Goal: Task Accomplishment & Management: Complete application form

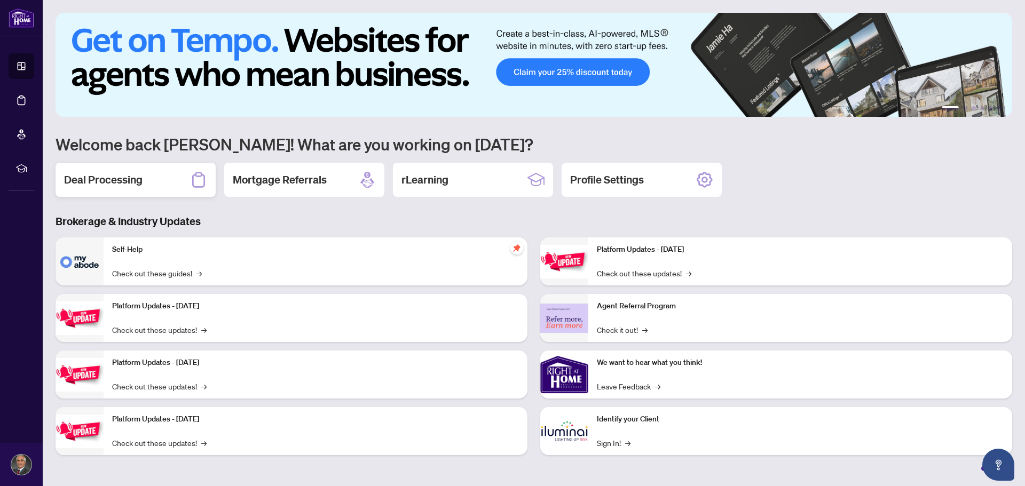
click at [159, 180] on div "Deal Processing" at bounding box center [136, 180] width 160 height 34
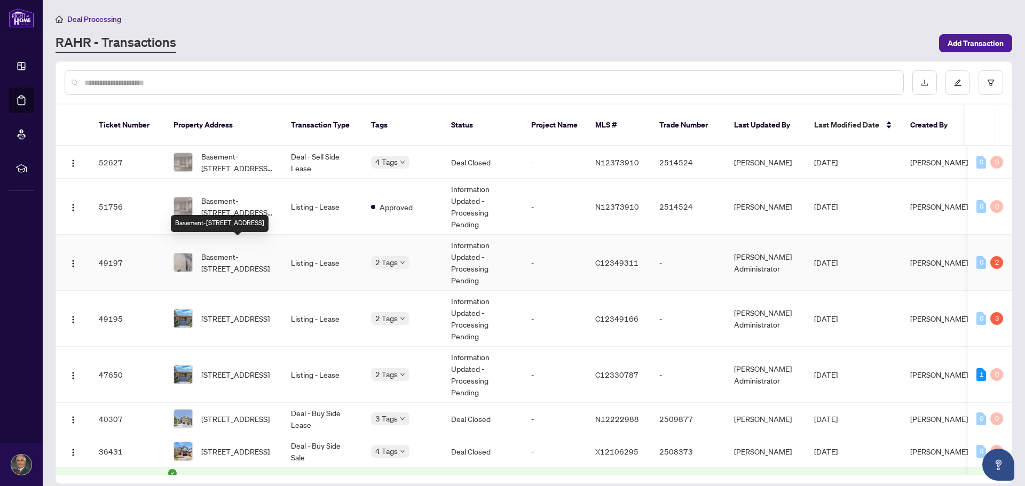
click at [214, 256] on span "Basement-[STREET_ADDRESS]" at bounding box center [237, 262] width 73 height 23
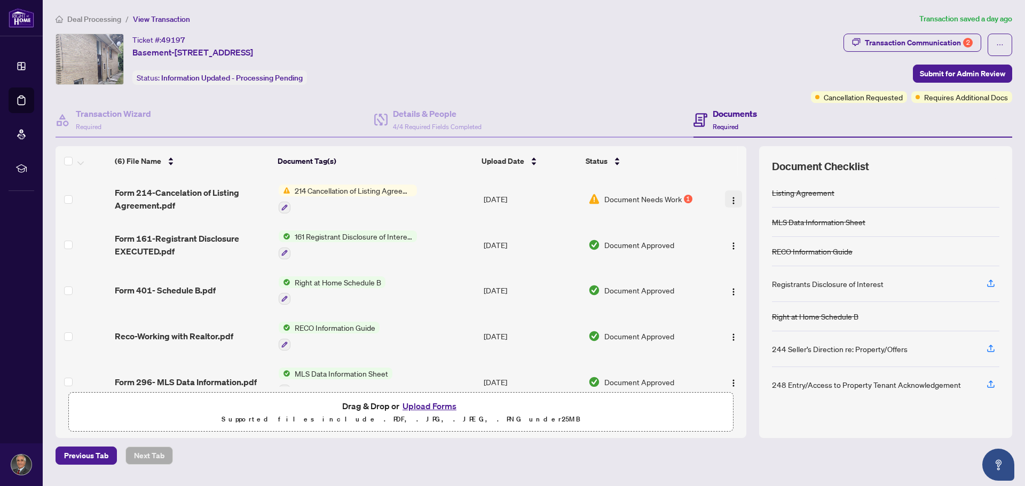
click at [730, 201] on img "button" at bounding box center [733, 200] width 9 height 9
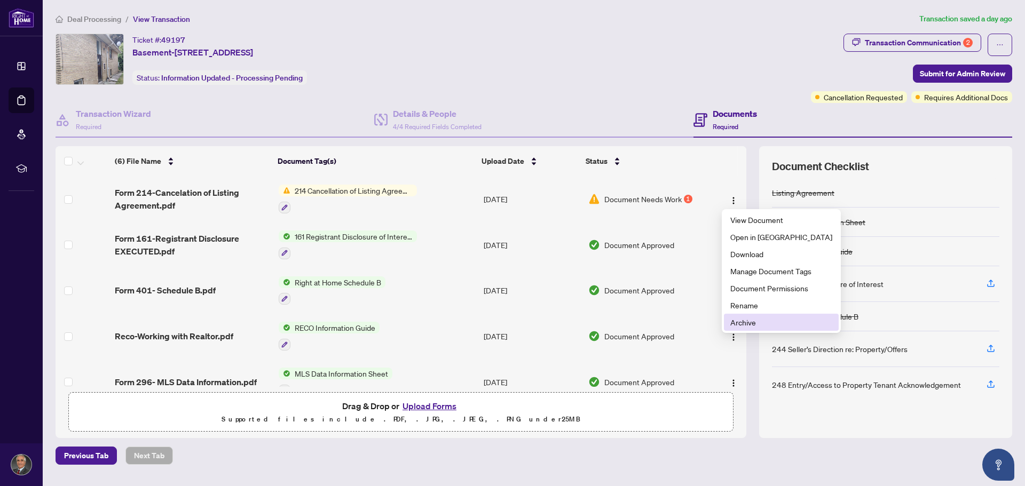
click at [742, 325] on span "Archive" at bounding box center [781, 323] width 102 height 12
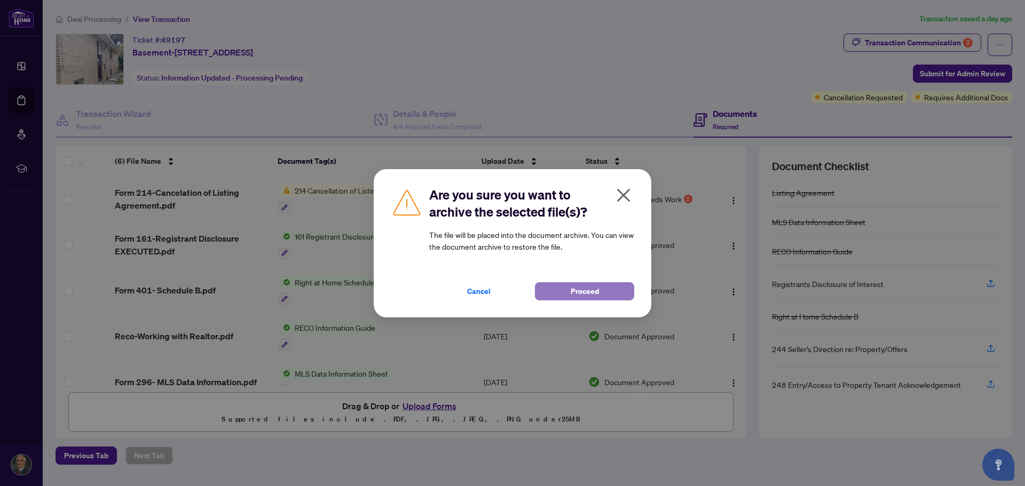
click at [579, 292] on span "Proceed" at bounding box center [585, 291] width 28 height 17
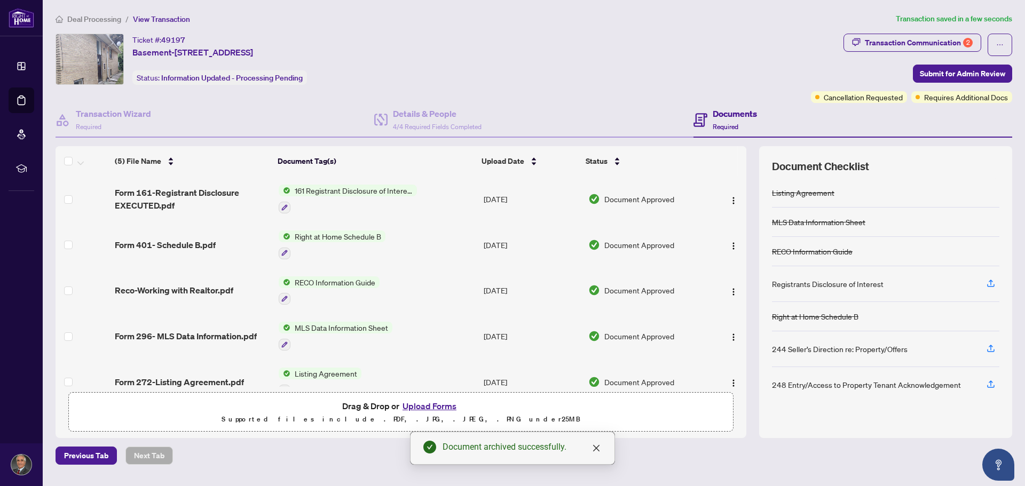
click at [438, 408] on button "Upload Forms" at bounding box center [429, 406] width 60 height 14
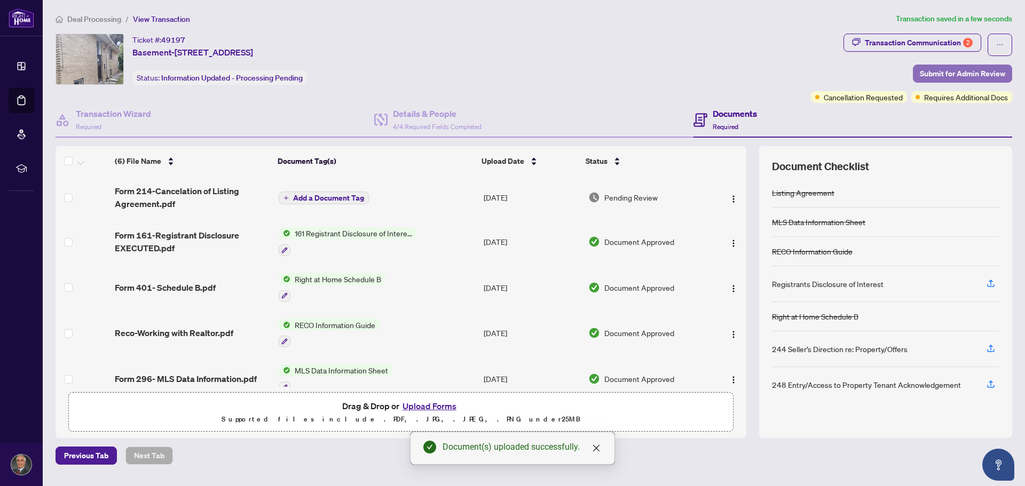
click at [955, 78] on span "Submit for Admin Review" at bounding box center [962, 73] width 85 height 17
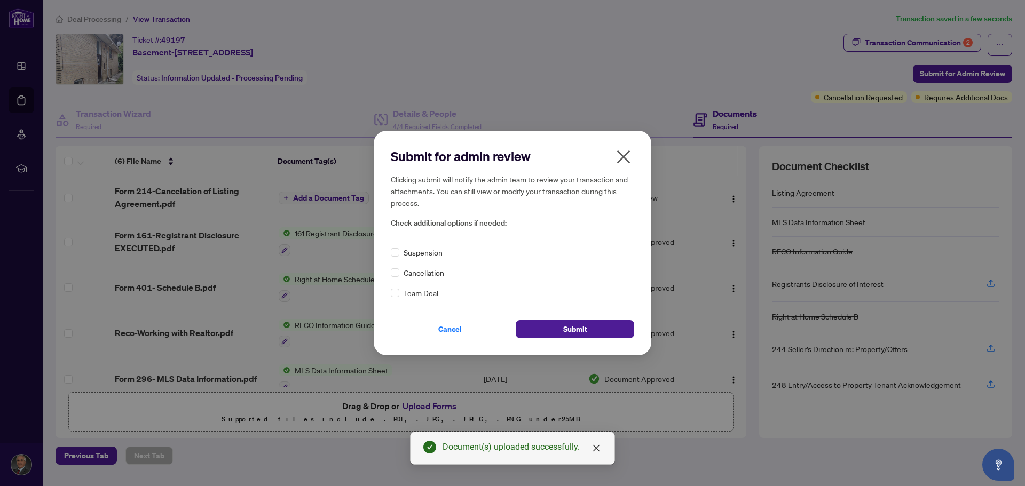
click at [417, 271] on span "Cancellation" at bounding box center [424, 273] width 41 height 12
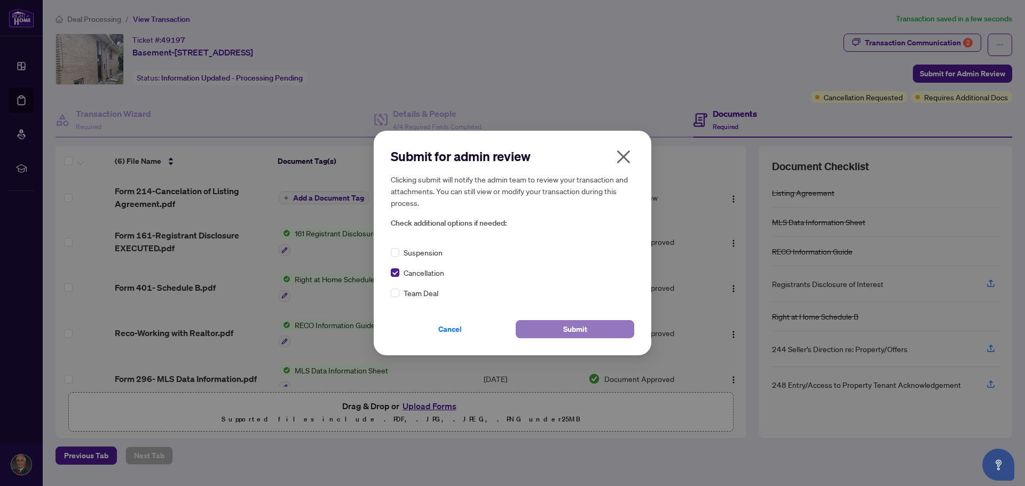
click at [564, 328] on span "Submit" at bounding box center [575, 329] width 24 height 17
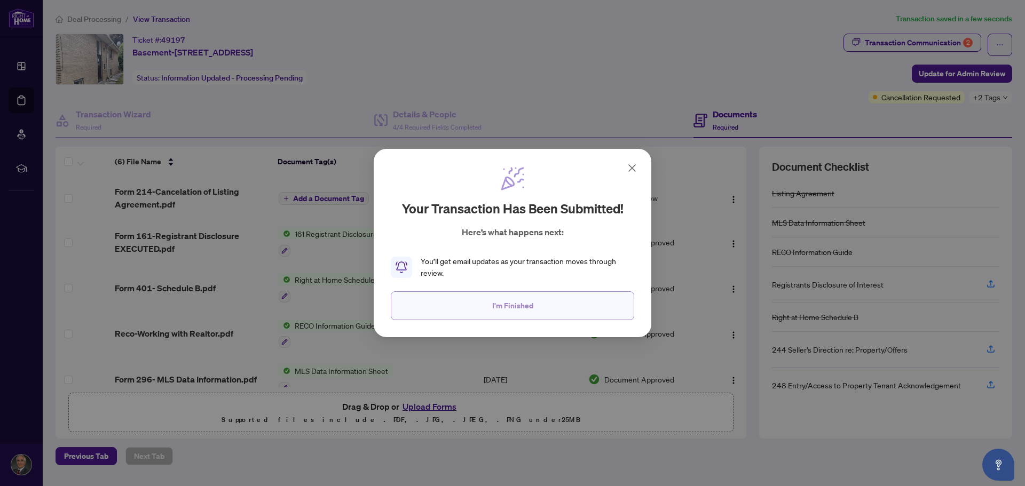
click at [513, 310] on span "I'm Finished" at bounding box center [512, 305] width 41 height 17
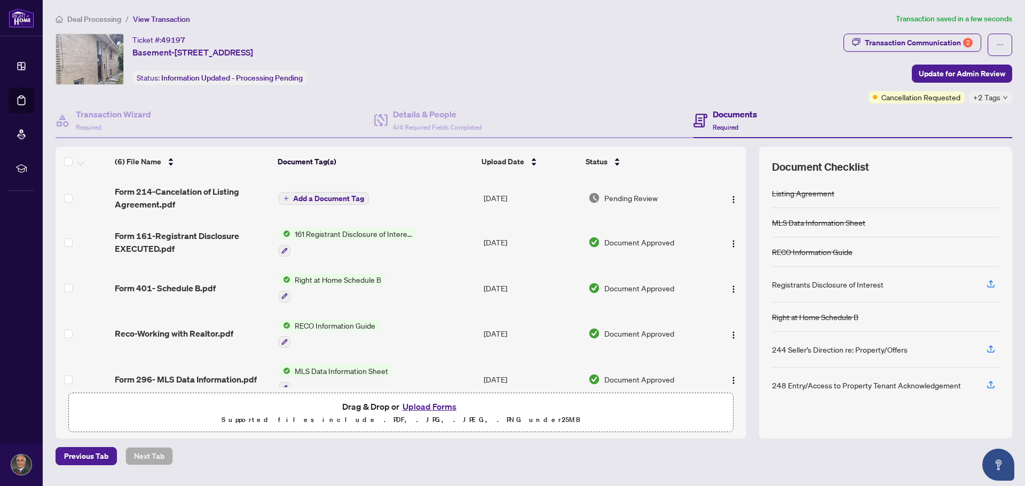
click at [1004, 99] on icon "down" at bounding box center [1005, 97] width 5 height 5
click at [1004, 99] on span "Requires Additional Docs" at bounding box center [965, 103] width 80 height 12
click at [774, 81] on div "Ticket #: 49197 Basement-[STREET_ADDRESS] Status: Information Updated - Process…" at bounding box center [448, 59] width 784 height 51
click at [940, 44] on div "Transaction Communication 2" at bounding box center [919, 42] width 108 height 17
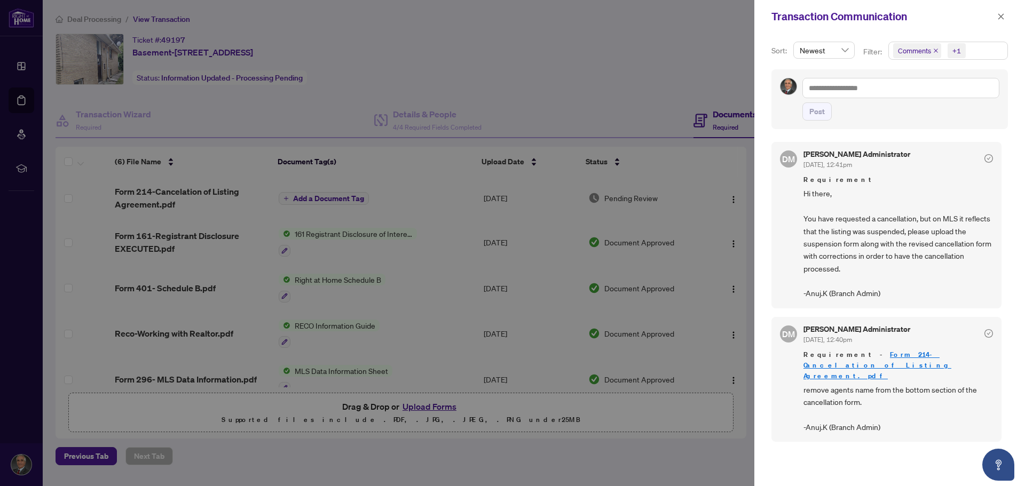
scroll to position [2, 0]
click at [999, 19] on icon "close" at bounding box center [1001, 16] width 6 height 6
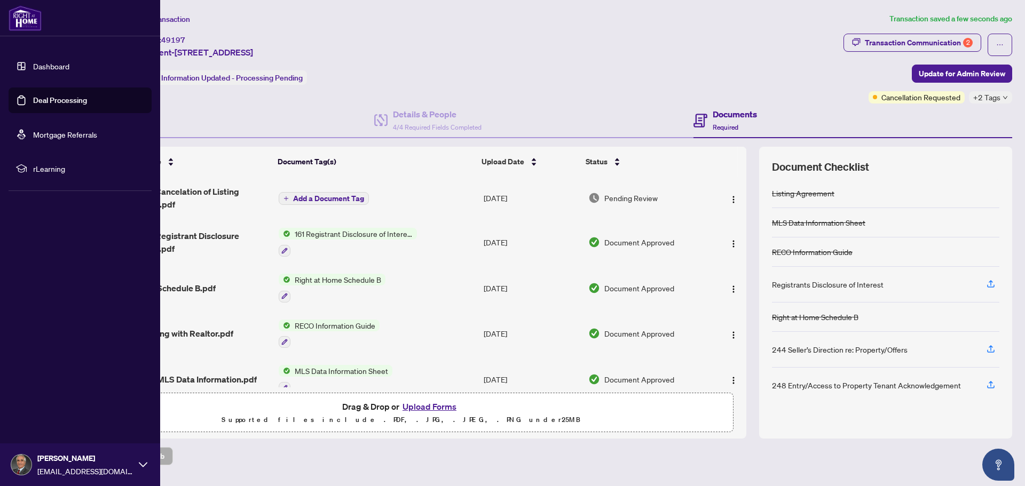
click at [42, 101] on link "Deal Processing" at bounding box center [60, 101] width 54 height 10
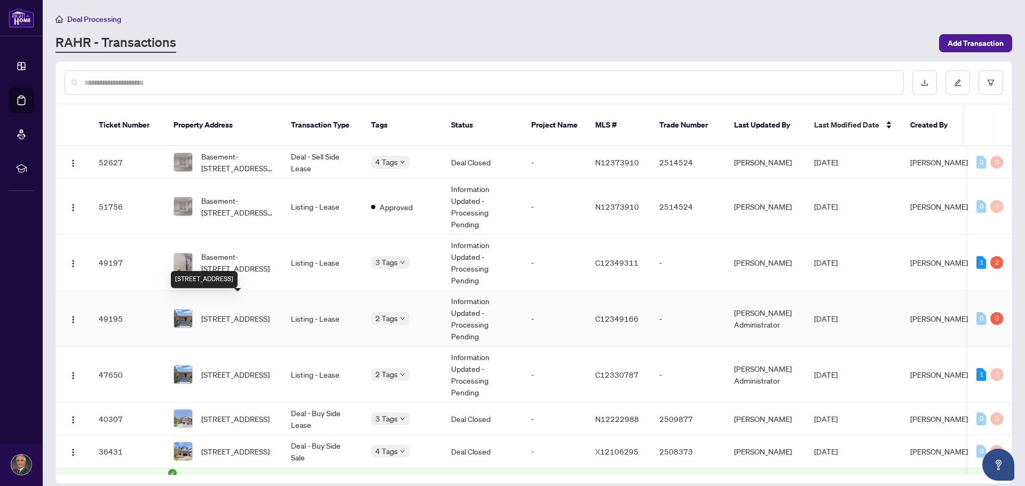
click at [239, 313] on span "[STREET_ADDRESS]" at bounding box center [235, 319] width 68 height 12
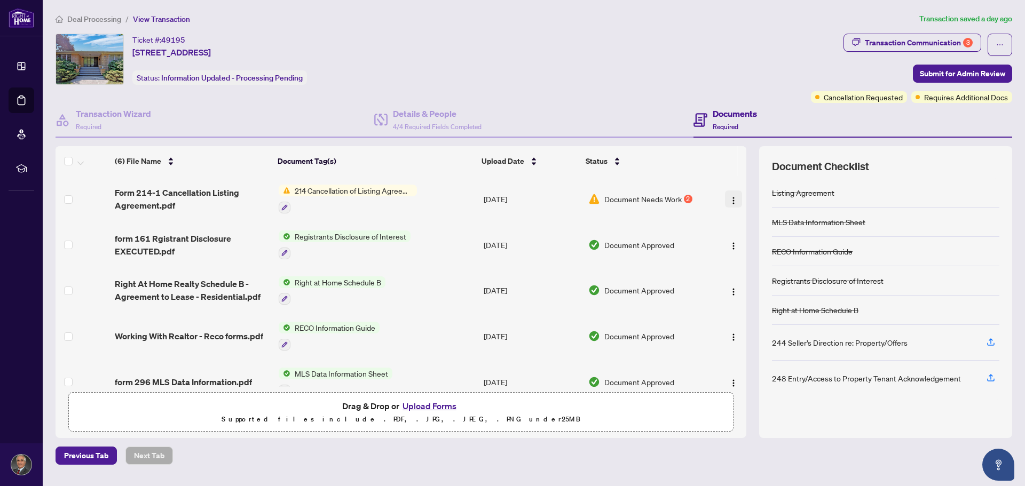
click at [730, 198] on img "button" at bounding box center [733, 200] width 9 height 9
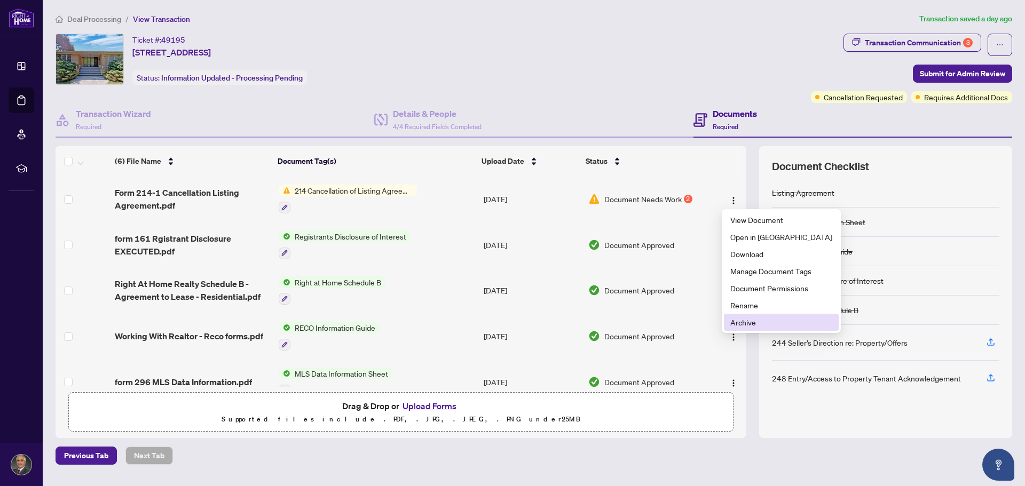
click at [743, 324] on span "Archive" at bounding box center [781, 323] width 102 height 12
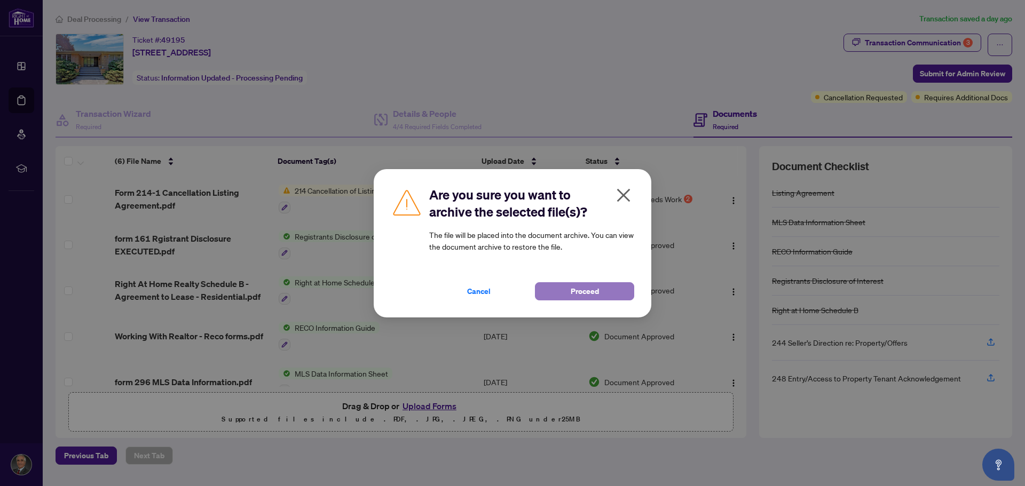
click at [572, 294] on span "Proceed" at bounding box center [585, 291] width 28 height 17
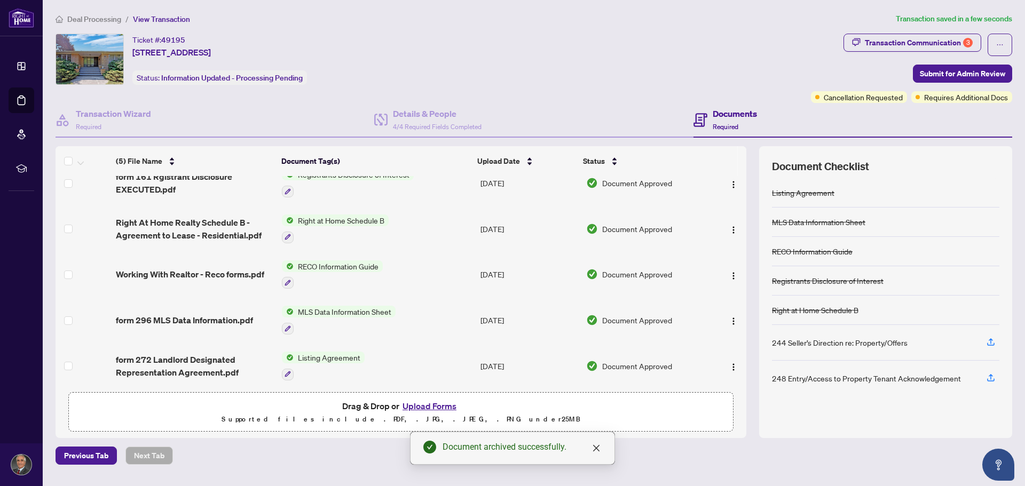
scroll to position [20, 0]
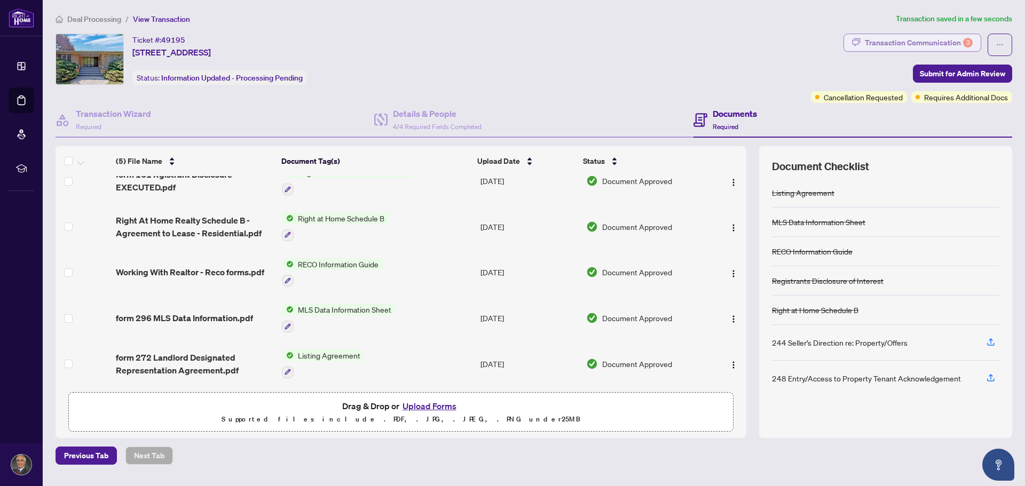
click at [959, 38] on div "Transaction Communication 3" at bounding box center [919, 42] width 108 height 17
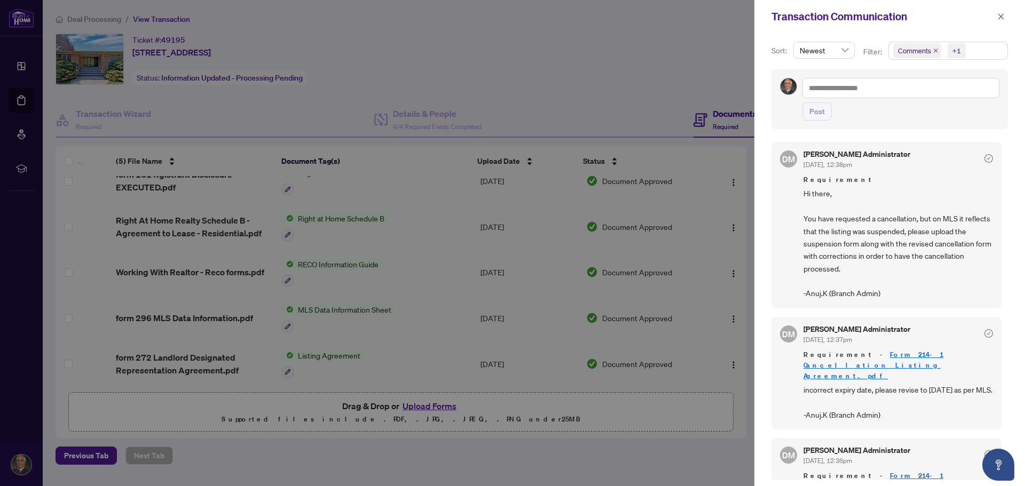
scroll to position [53, 0]
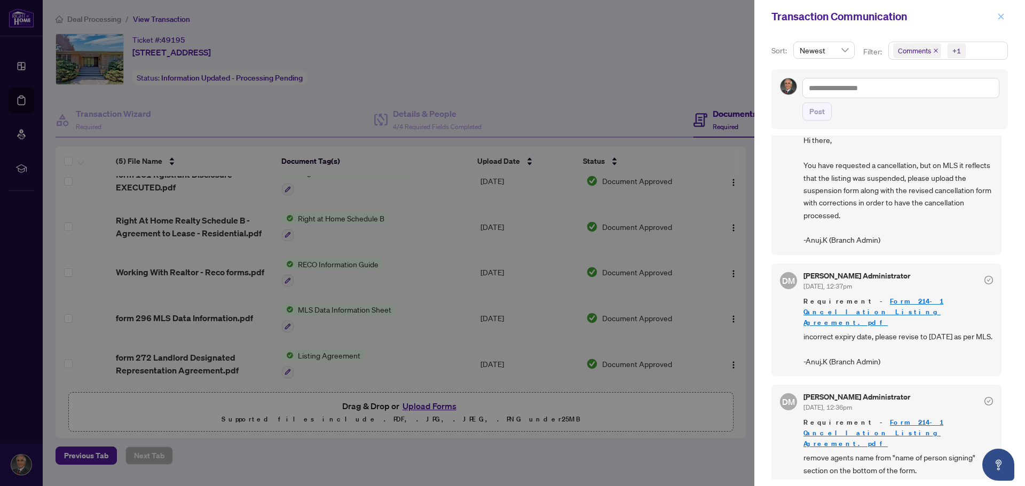
click at [999, 20] on icon "close" at bounding box center [1000, 16] width 7 height 7
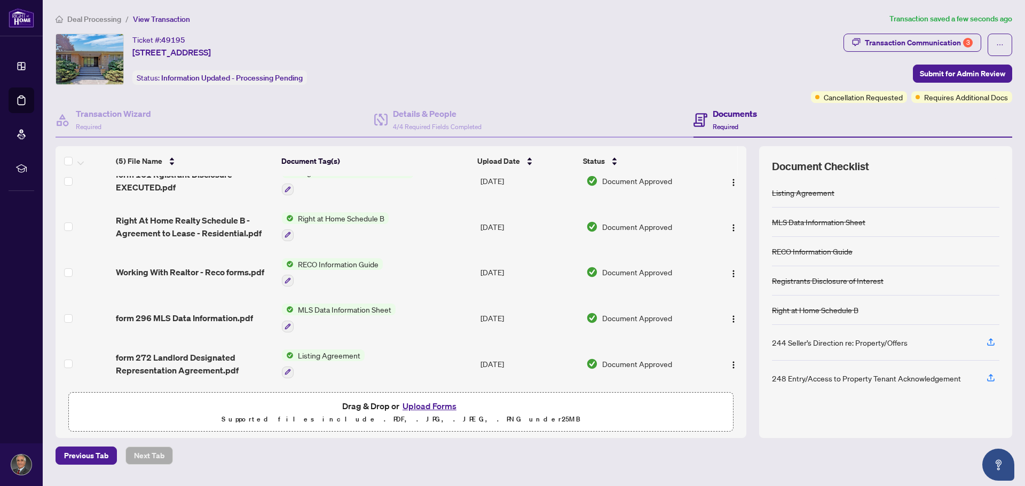
click at [86, 20] on span "Deal Processing" at bounding box center [94, 19] width 54 height 10
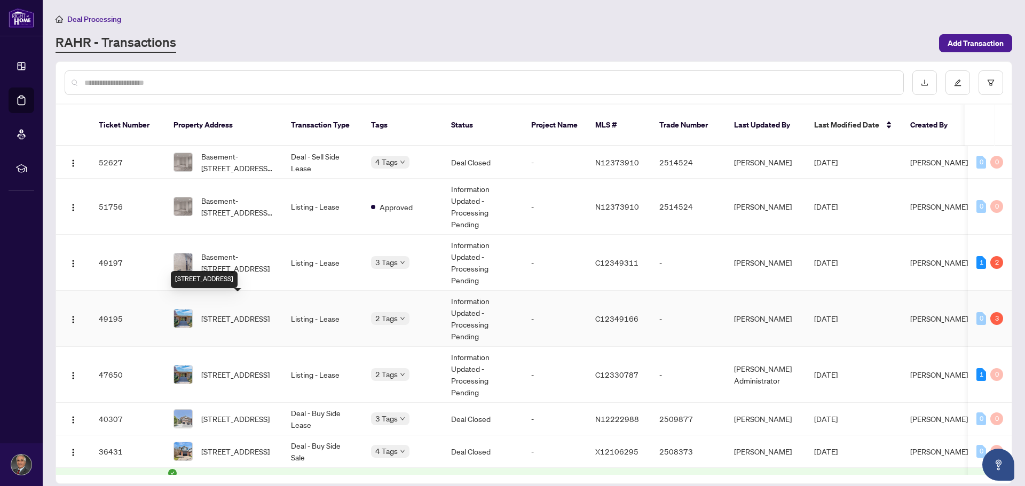
click at [236, 313] on span "[STREET_ADDRESS]" at bounding box center [235, 319] width 68 height 12
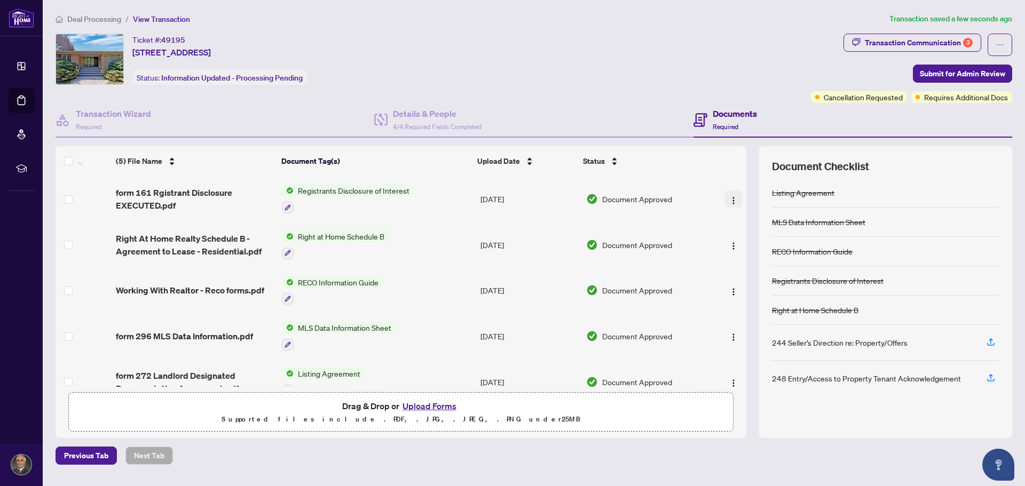
click at [730, 202] on img "button" at bounding box center [733, 200] width 9 height 9
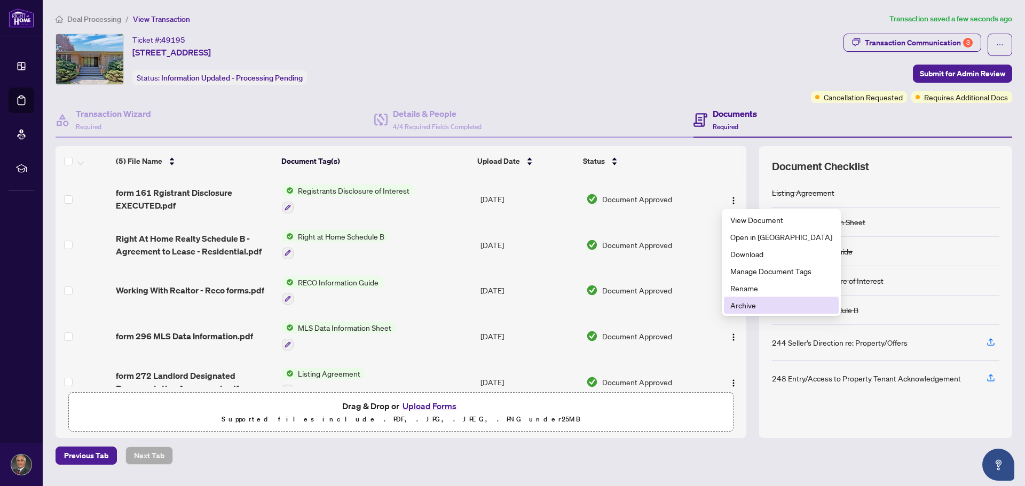
click at [737, 303] on span "Archive" at bounding box center [781, 305] width 102 height 12
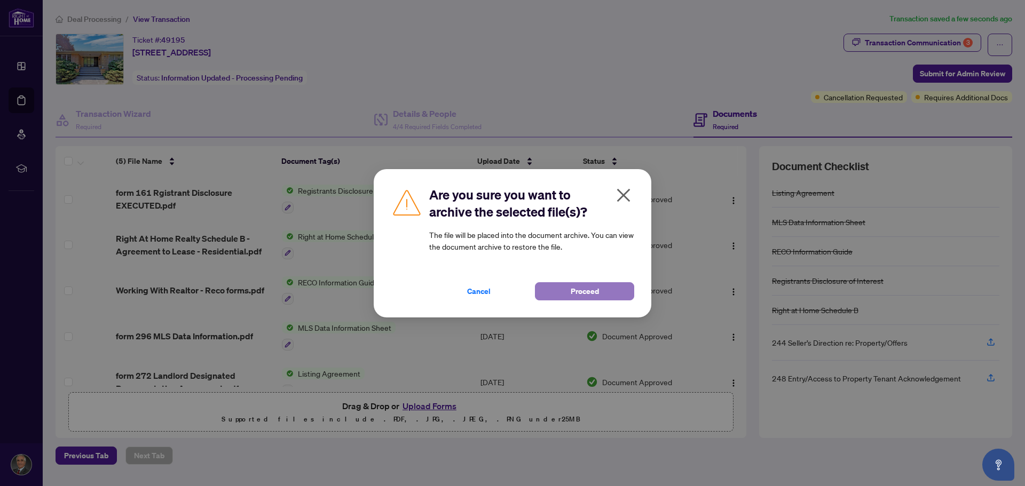
click at [581, 288] on span "Proceed" at bounding box center [585, 291] width 28 height 17
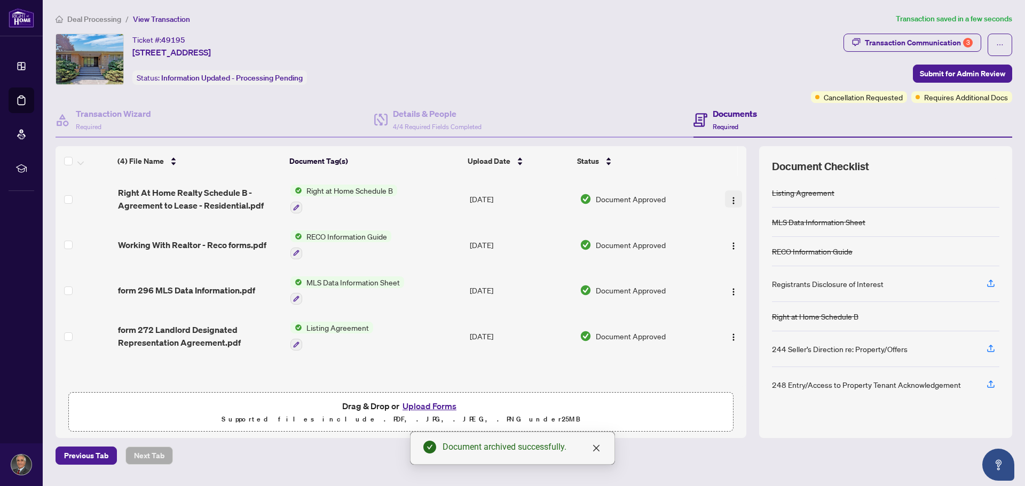
click at [730, 200] on img "button" at bounding box center [733, 200] width 9 height 9
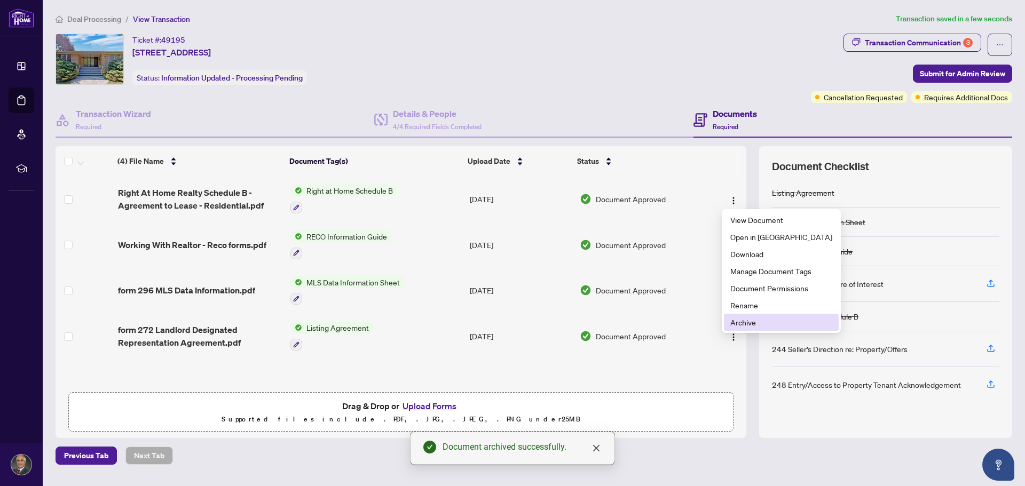
click at [746, 321] on span "Archive" at bounding box center [781, 323] width 102 height 12
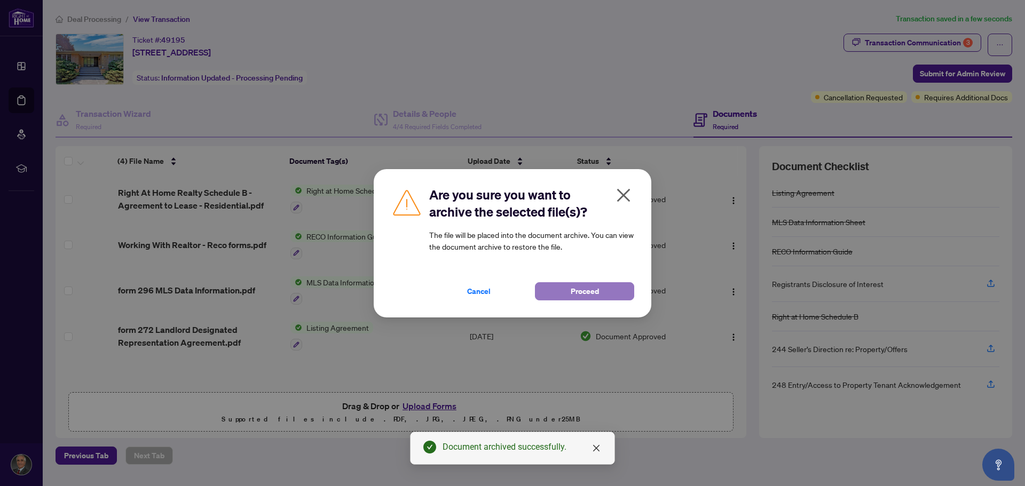
click at [578, 285] on span "Proceed" at bounding box center [585, 291] width 28 height 17
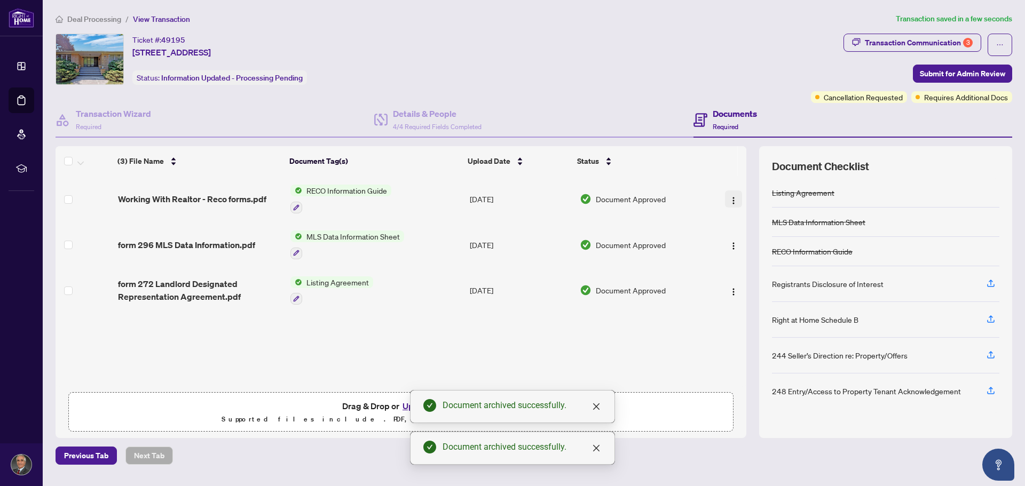
click at [730, 200] on img "button" at bounding box center [733, 200] width 9 height 9
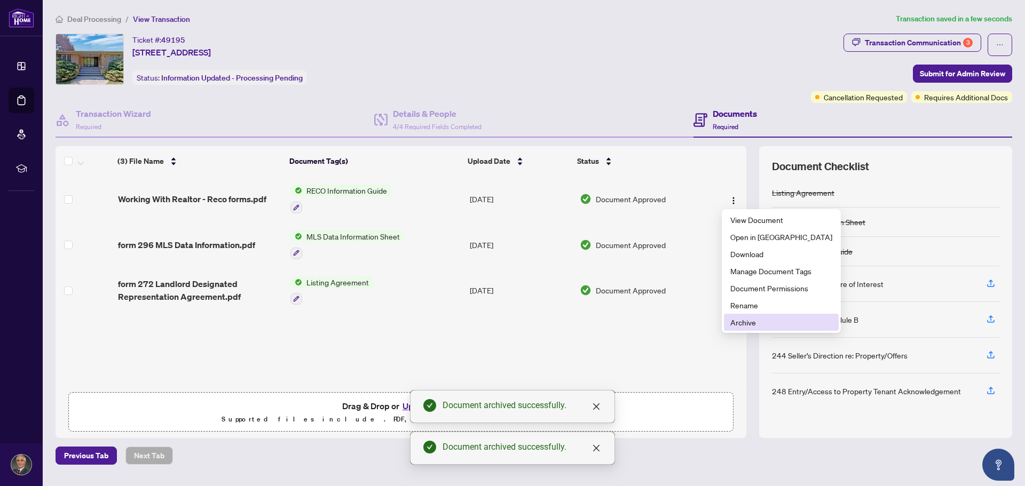
click at [736, 320] on span "Archive" at bounding box center [781, 323] width 102 height 12
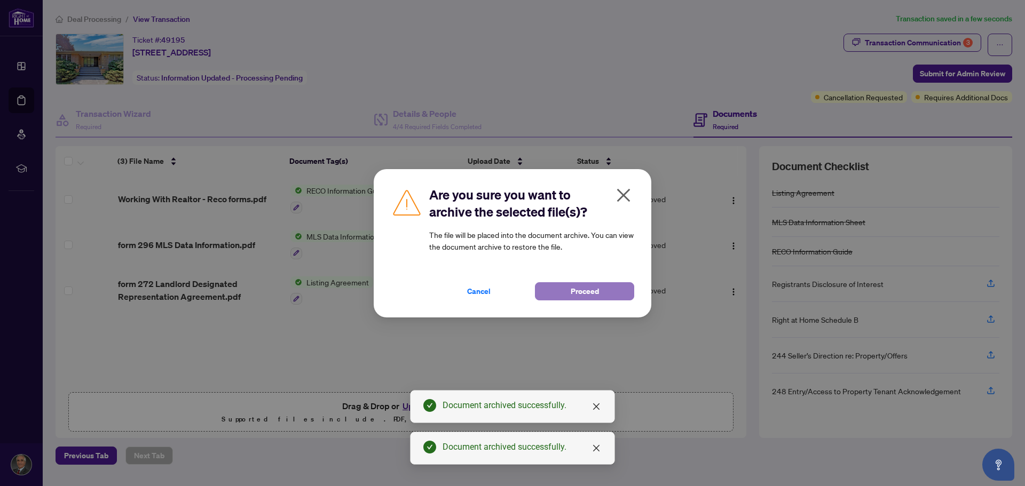
click at [588, 288] on span "Proceed" at bounding box center [585, 291] width 28 height 17
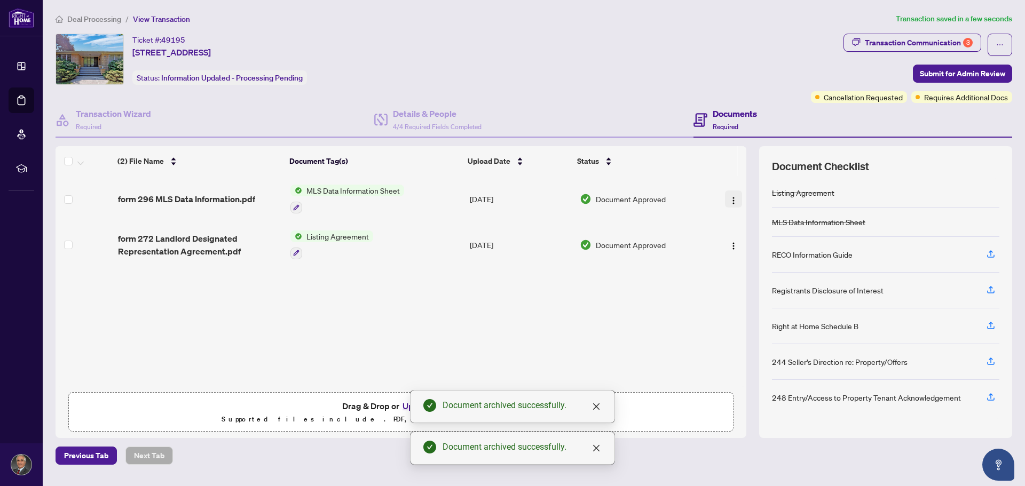
click at [729, 203] on img "button" at bounding box center [733, 200] width 9 height 9
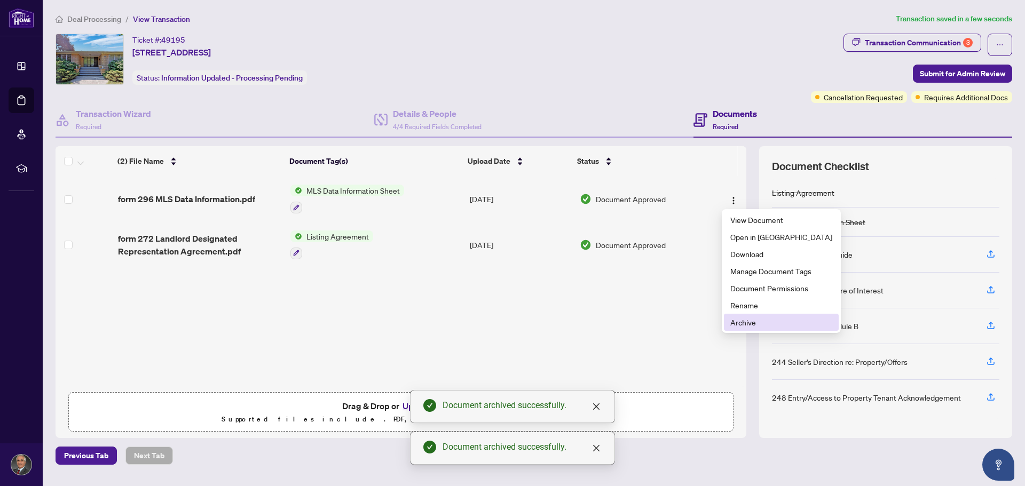
click at [738, 320] on span "Archive" at bounding box center [781, 323] width 102 height 12
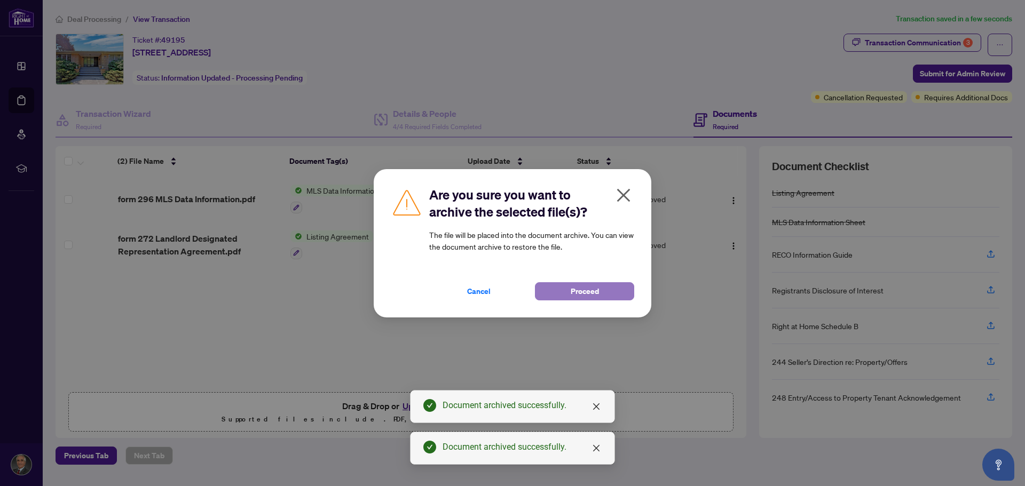
click at [604, 286] on button "Proceed" at bounding box center [584, 291] width 99 height 18
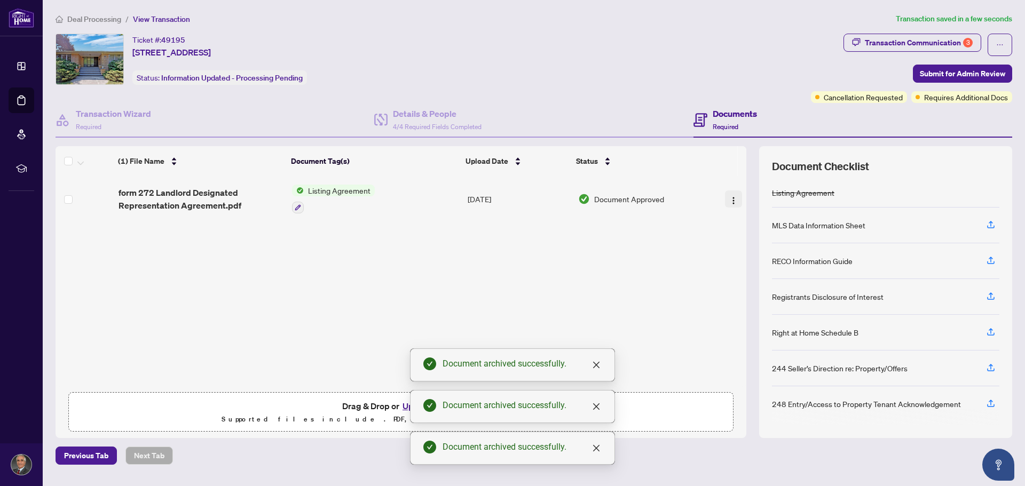
click at [731, 197] on img "button" at bounding box center [733, 200] width 9 height 9
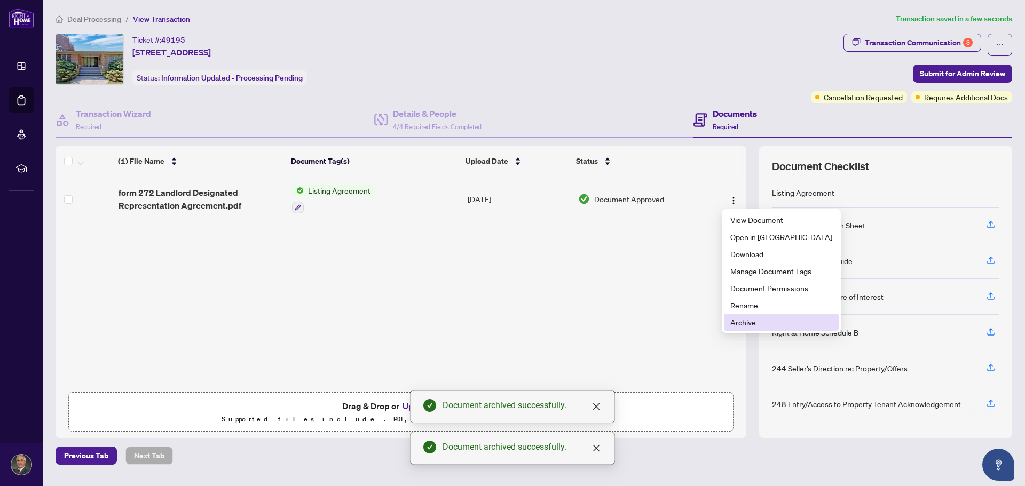
click at [736, 326] on span "Archive" at bounding box center [781, 323] width 102 height 12
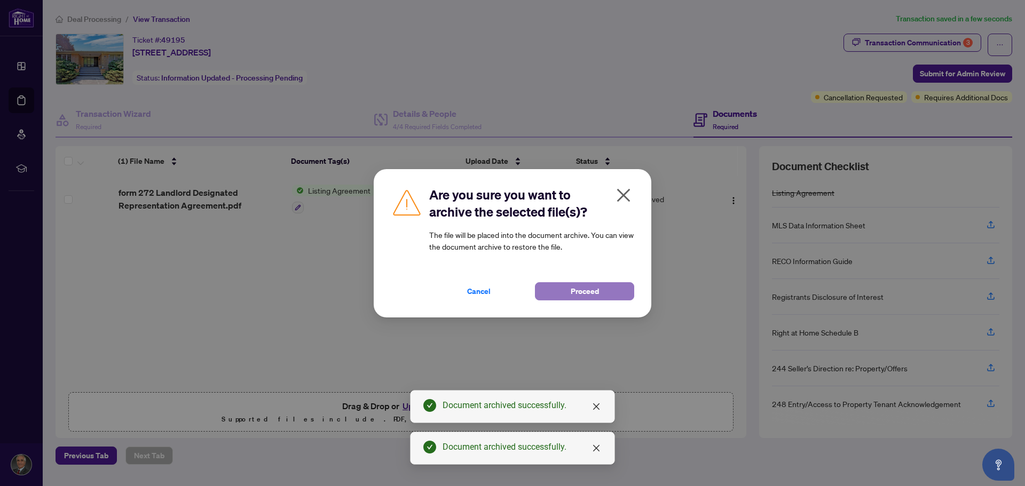
click at [599, 286] on button "Proceed" at bounding box center [584, 291] width 99 height 18
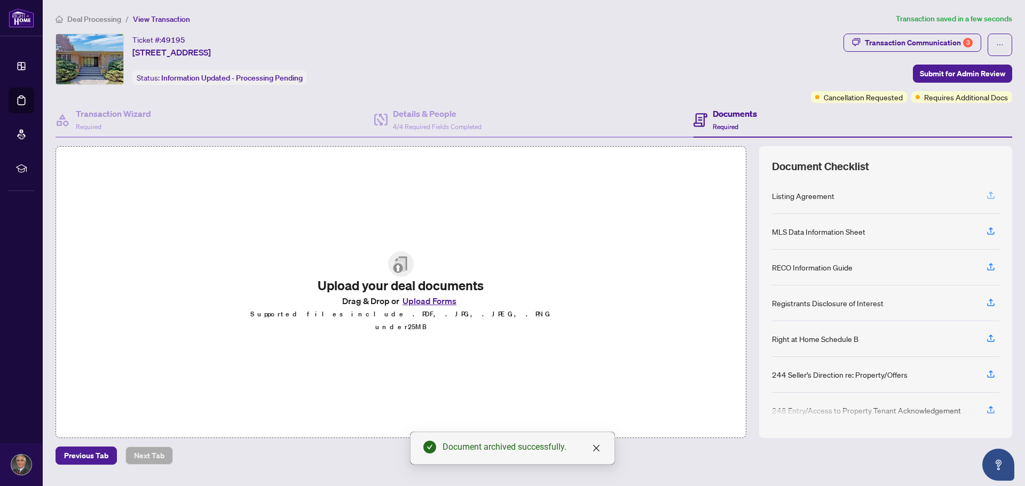
click at [991, 200] on icon "button" at bounding box center [991, 196] width 10 height 10
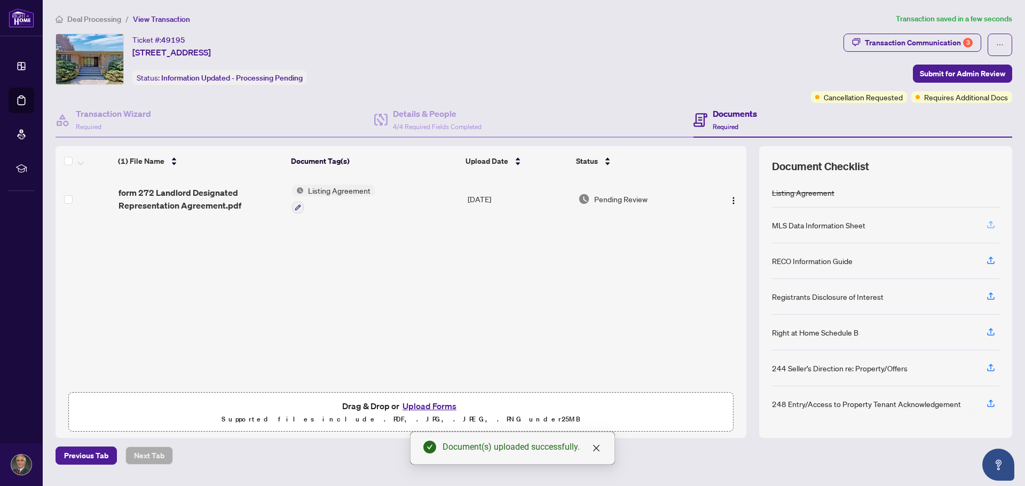
click at [991, 223] on icon "button" at bounding box center [991, 225] width 10 height 10
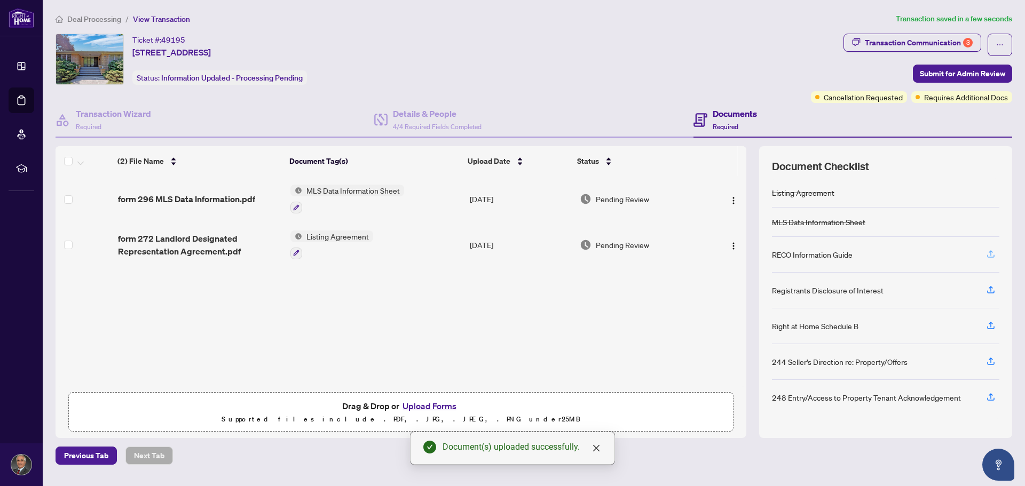
click at [991, 250] on icon "button" at bounding box center [991, 254] width 10 height 10
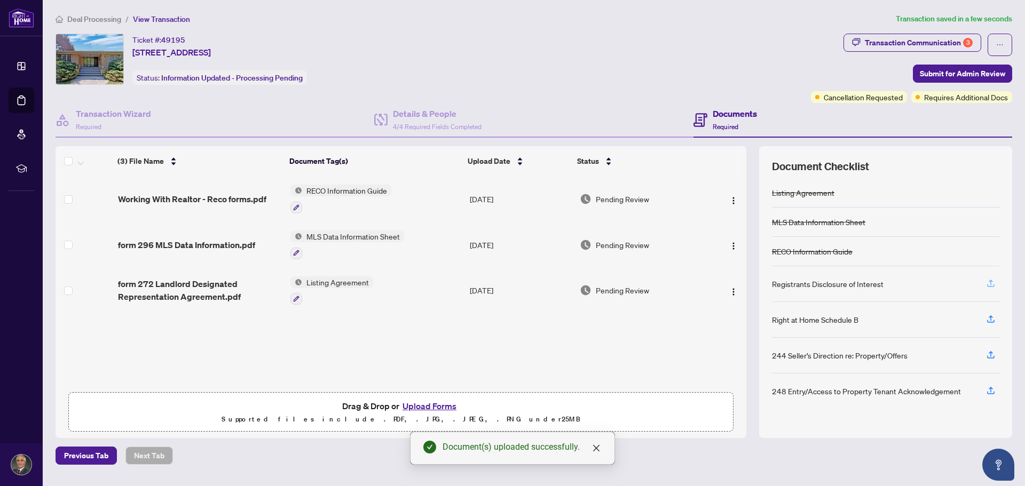
click at [989, 285] on icon "button" at bounding box center [991, 284] width 10 height 10
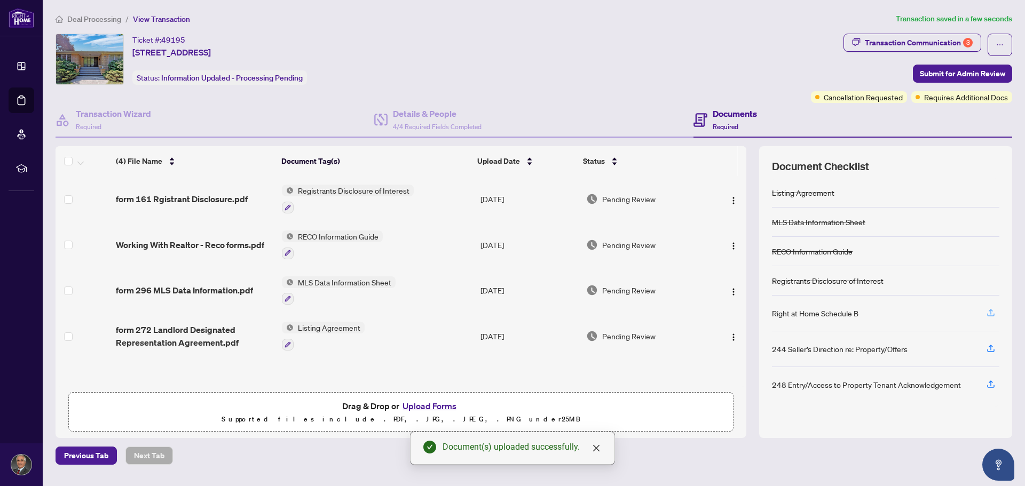
click at [989, 314] on icon "button" at bounding box center [991, 313] width 10 height 10
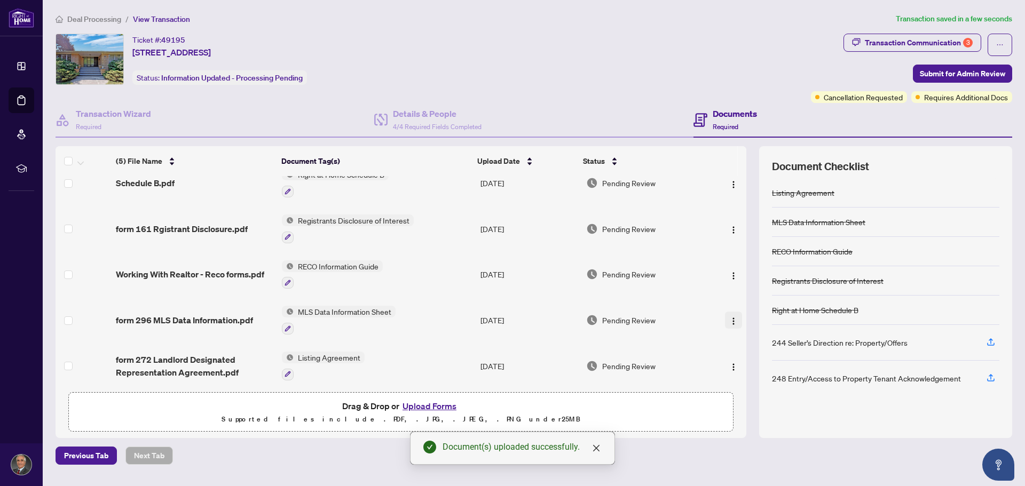
scroll to position [20, 0]
click at [614, 180] on span "Pending Review" at bounding box center [628, 181] width 53 height 12
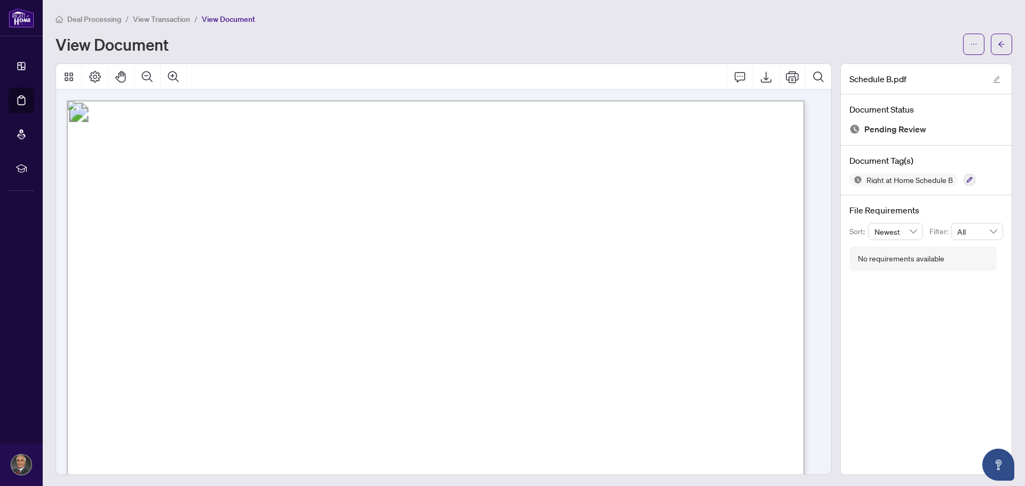
click at [165, 21] on span "View Transaction" at bounding box center [161, 19] width 57 height 10
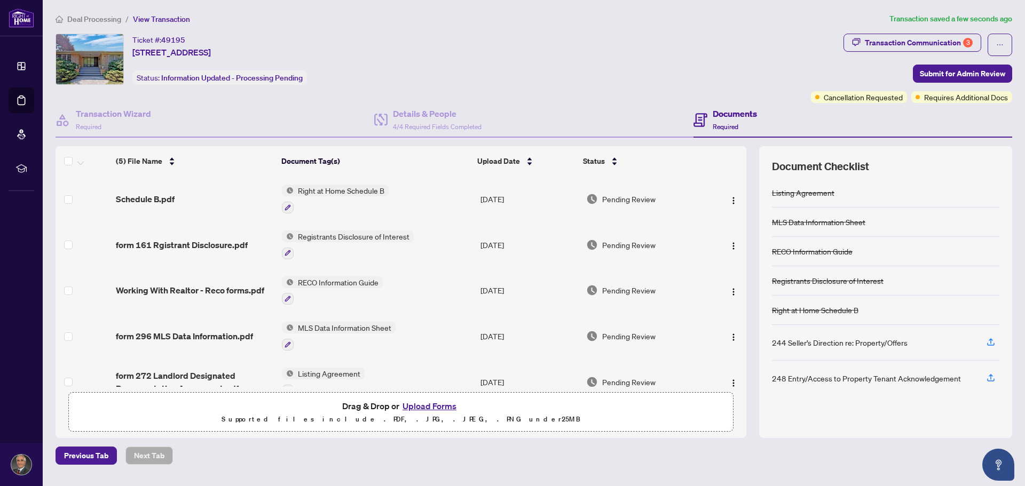
click at [617, 245] on span "Pending Review" at bounding box center [628, 245] width 53 height 12
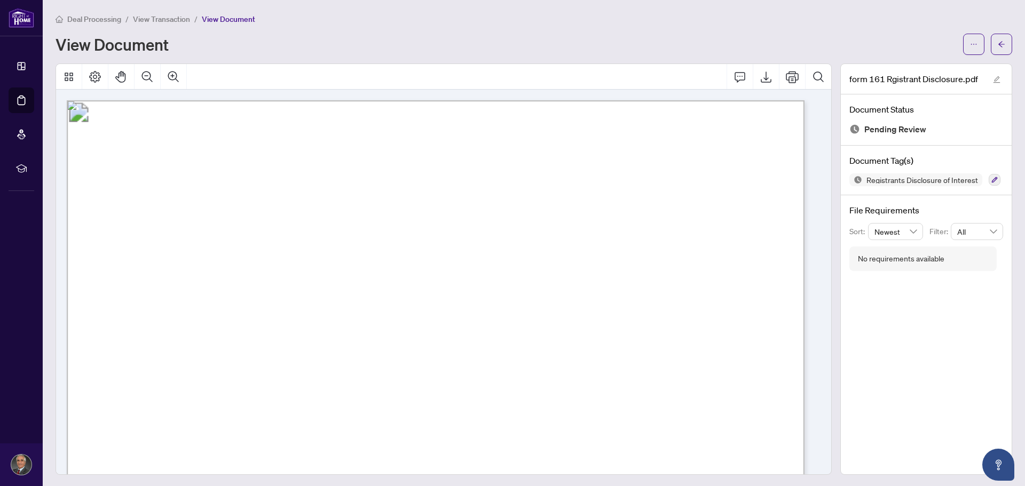
click at [163, 18] on span "View Transaction" at bounding box center [161, 19] width 57 height 10
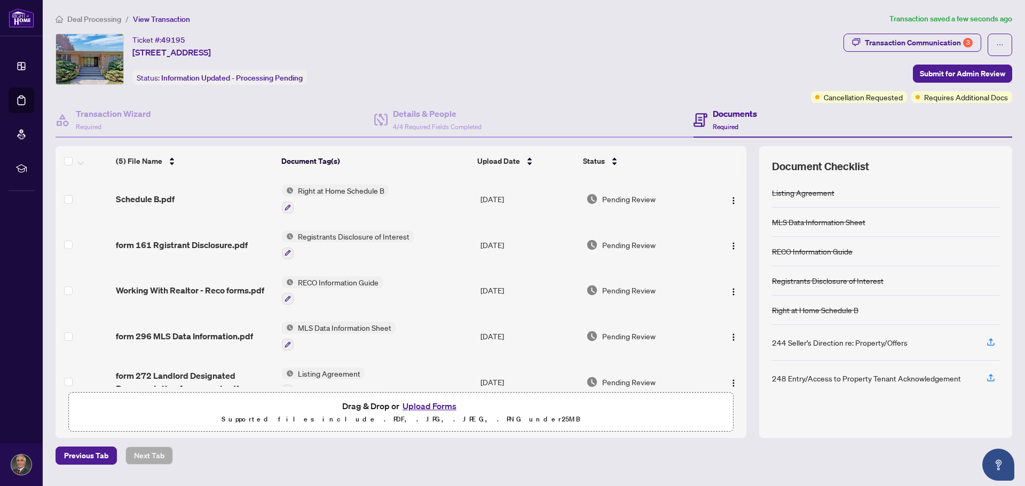
click at [622, 287] on span "Pending Review" at bounding box center [628, 291] width 53 height 12
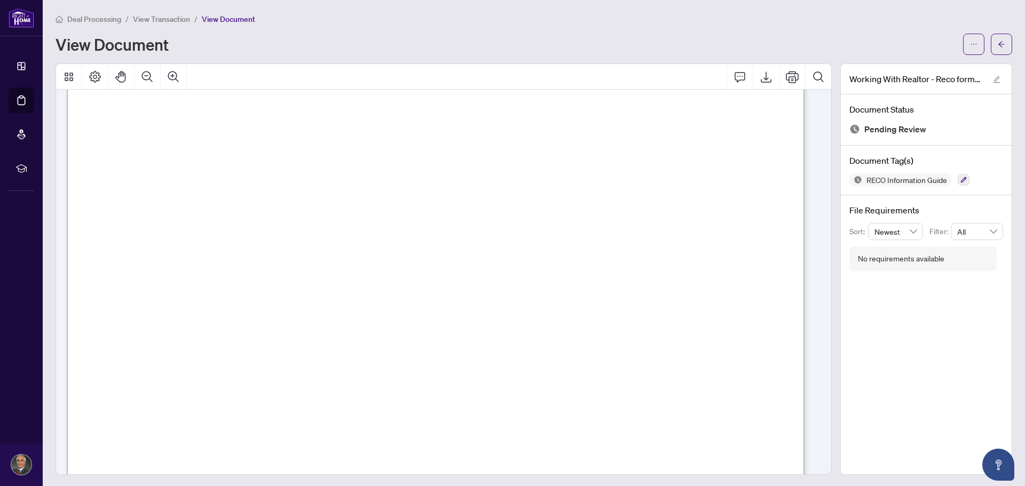
scroll to position [11892, 0]
click at [165, 19] on span "View Transaction" at bounding box center [161, 19] width 57 height 10
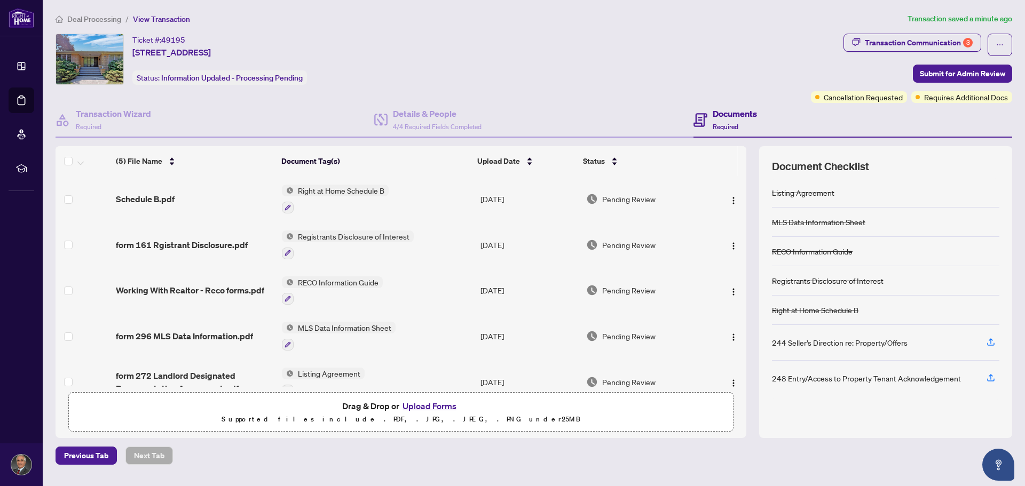
click at [620, 337] on span "Pending Review" at bounding box center [628, 336] width 53 height 12
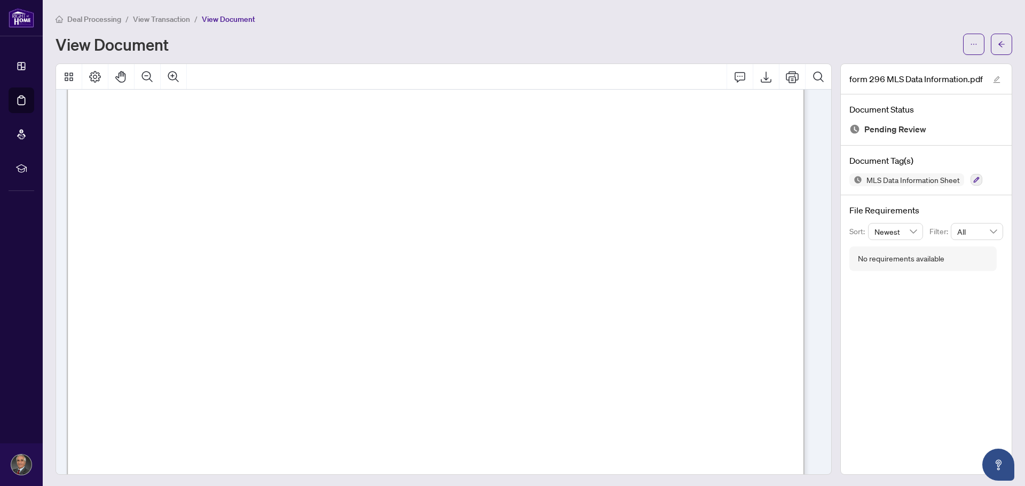
scroll to position [427, 0]
click at [156, 17] on span "View Transaction" at bounding box center [161, 19] width 57 height 10
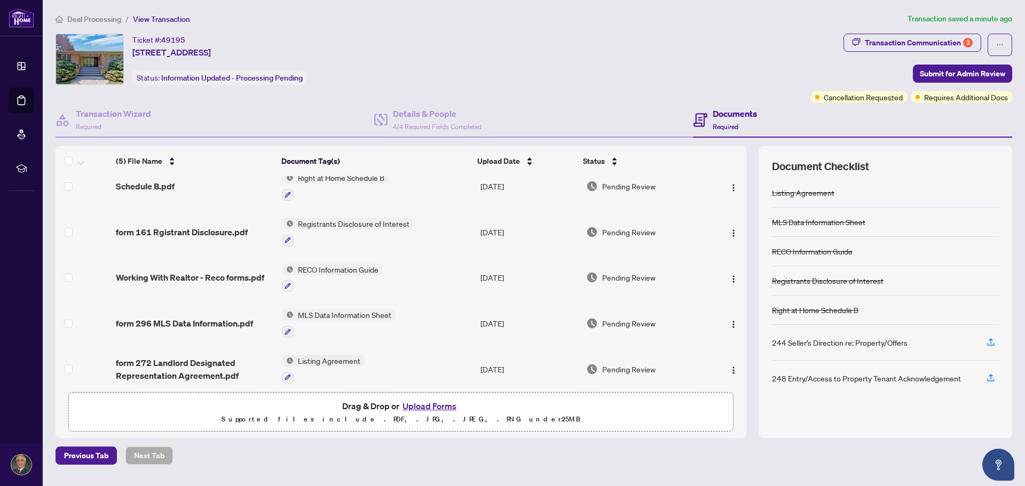
scroll to position [20, 0]
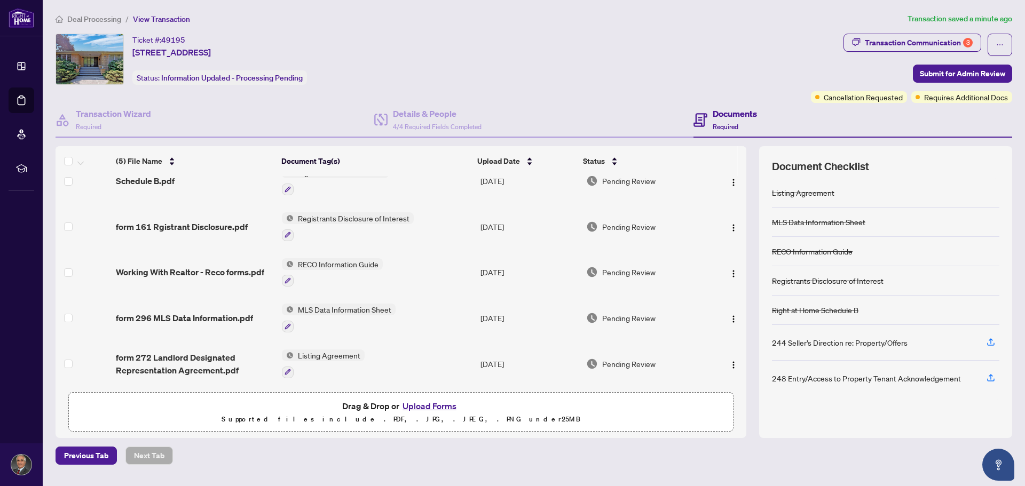
click at [633, 359] on span "Pending Review" at bounding box center [628, 364] width 53 height 12
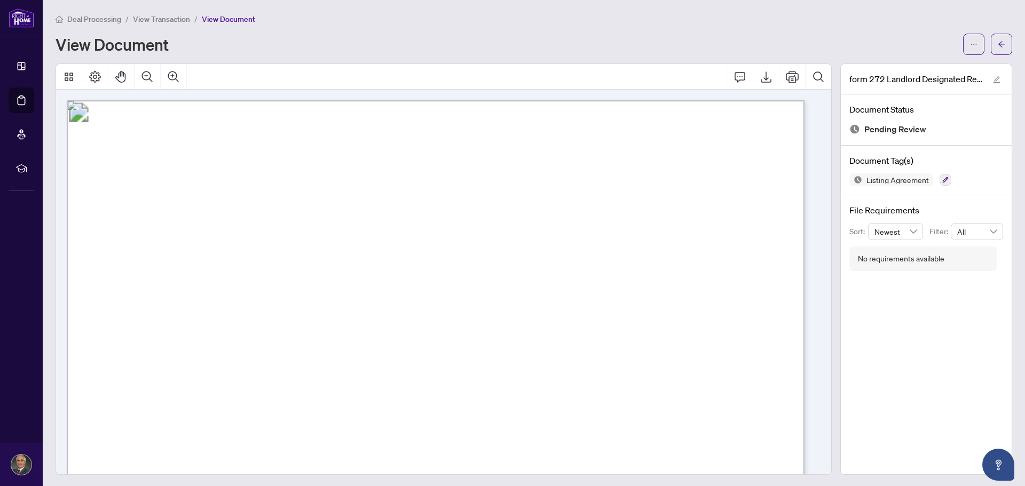
click at [172, 22] on span "View Transaction" at bounding box center [161, 19] width 57 height 10
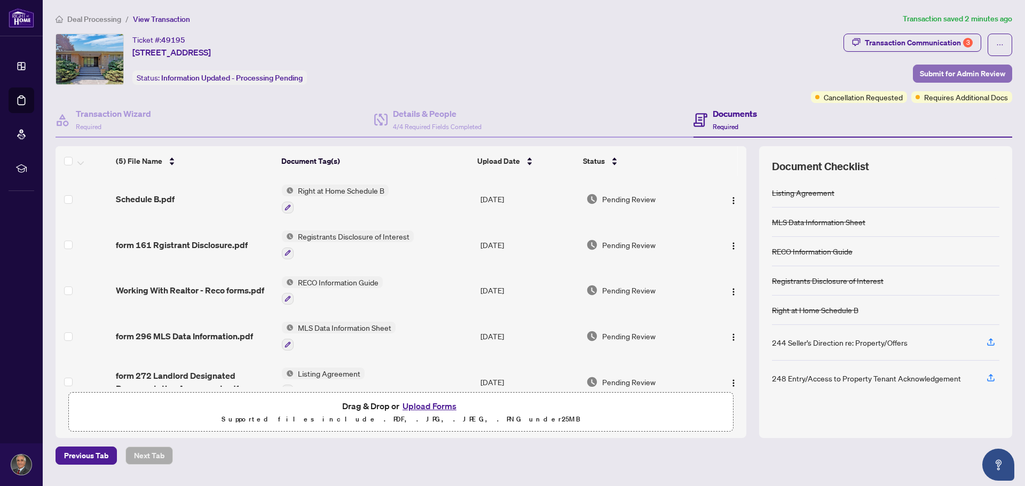
click at [955, 75] on span "Submit for Admin Review" at bounding box center [962, 73] width 85 height 17
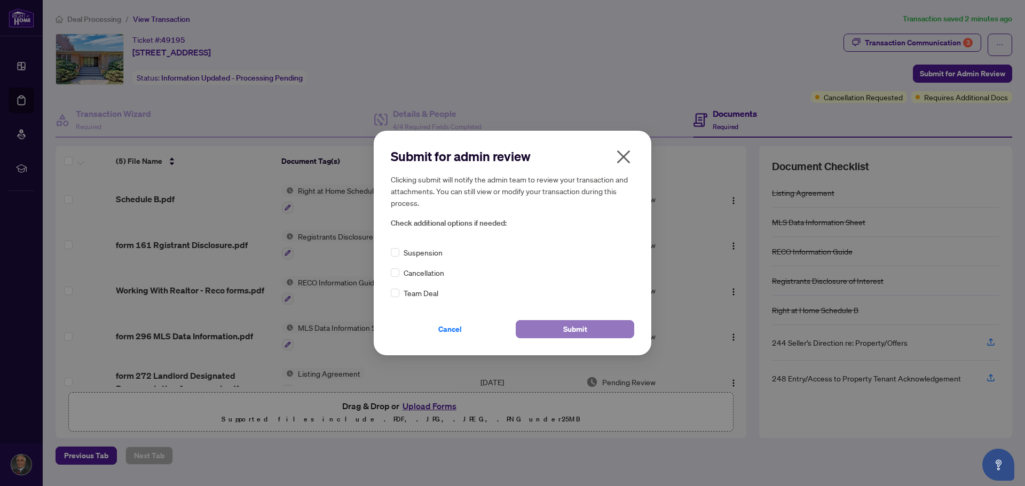
click at [587, 332] on span "Submit" at bounding box center [575, 329] width 24 height 17
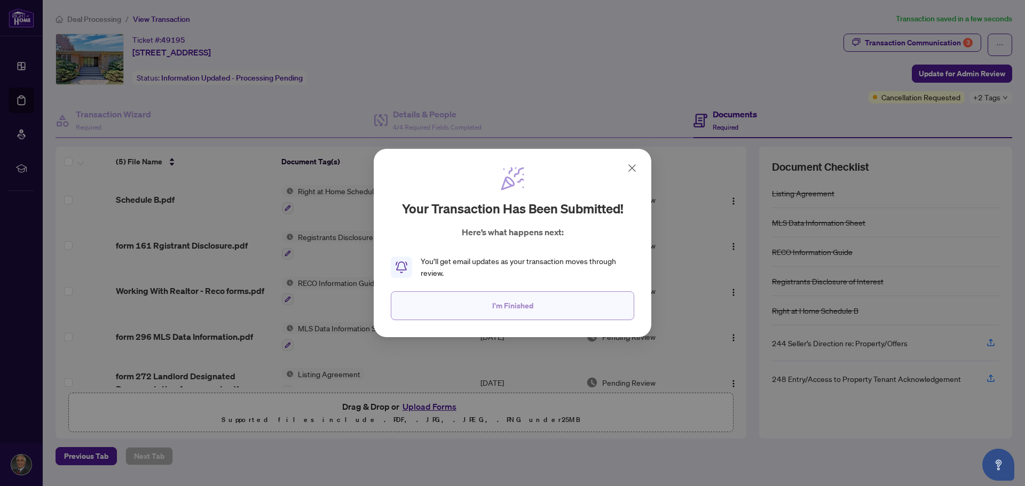
click at [474, 297] on button "I'm Finished" at bounding box center [512, 305] width 243 height 29
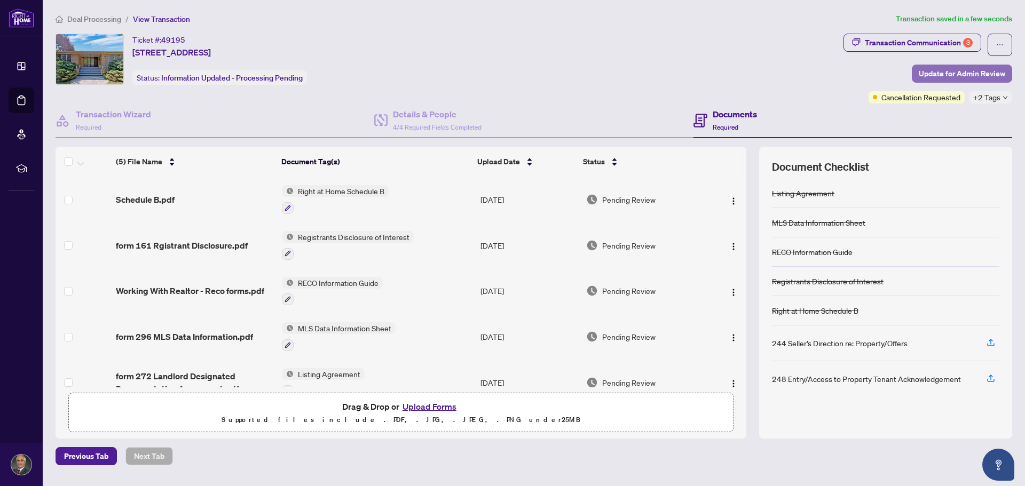
click at [967, 74] on span "Update for Admin Review" at bounding box center [962, 73] width 86 height 17
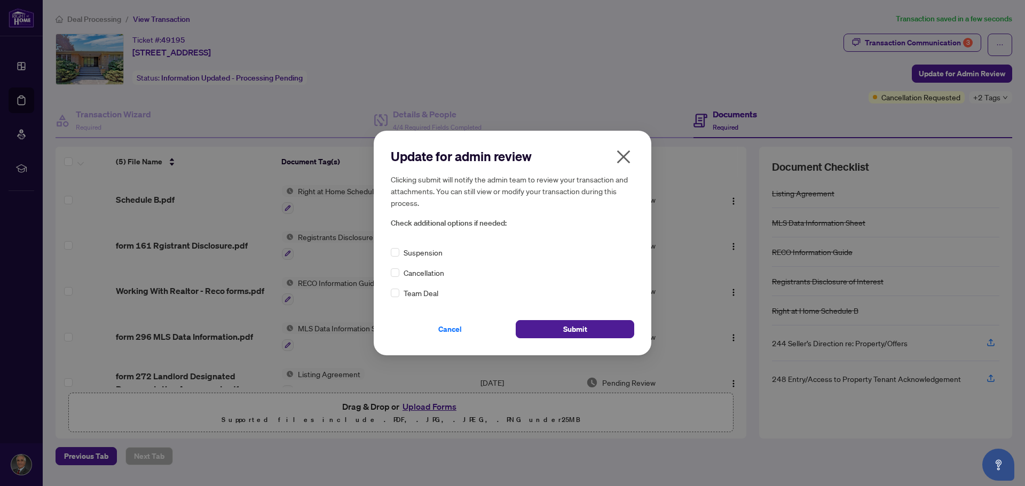
click at [623, 161] on icon "close" at bounding box center [623, 156] width 17 height 17
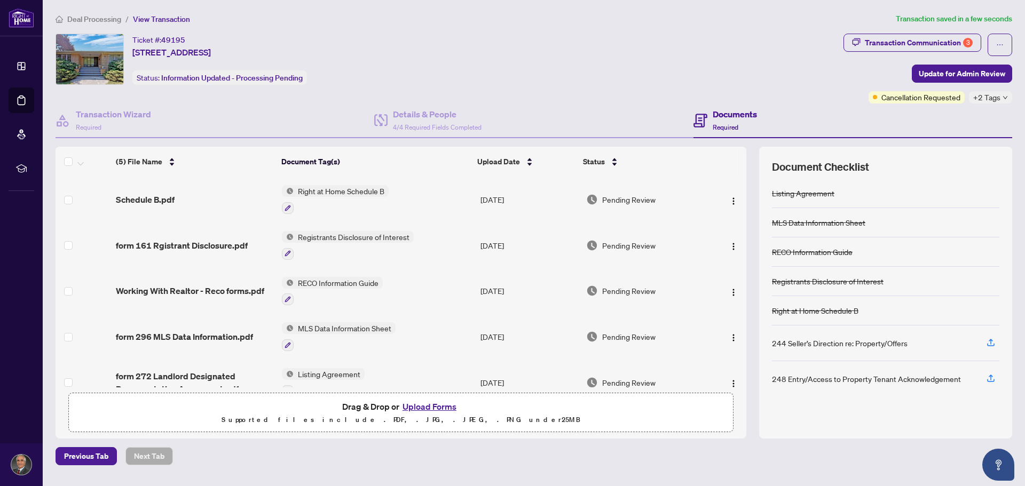
click at [1009, 96] on div "+2 Tags" at bounding box center [990, 97] width 43 height 12
click at [839, 112] on div "Documents Required" at bounding box center [852, 121] width 319 height 35
